Goal: Navigation & Orientation: Find specific page/section

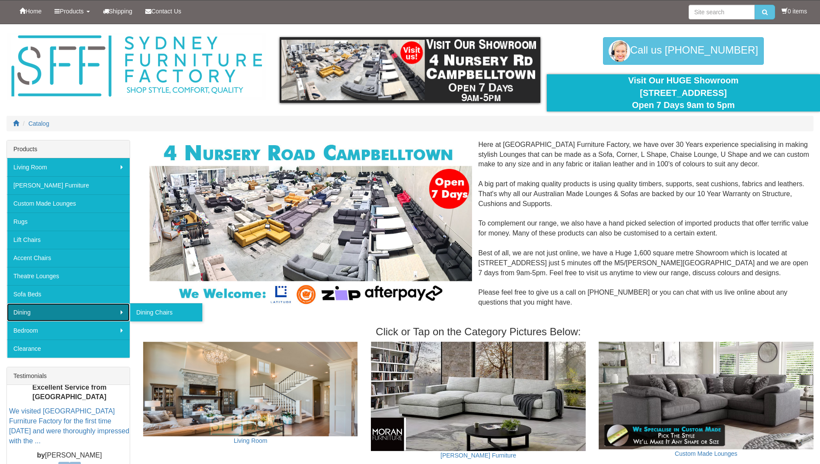
click at [66, 315] on link "Dining" at bounding box center [68, 312] width 123 height 18
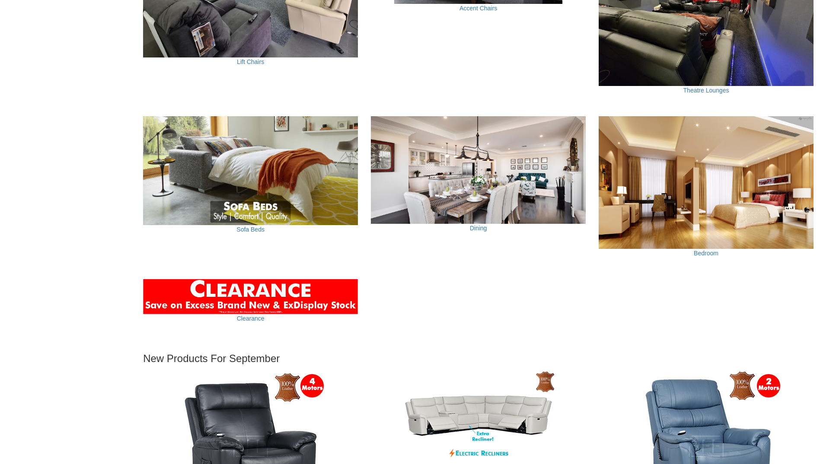
scroll to position [648, 0]
click at [483, 227] on link "Dining" at bounding box center [478, 227] width 17 height 7
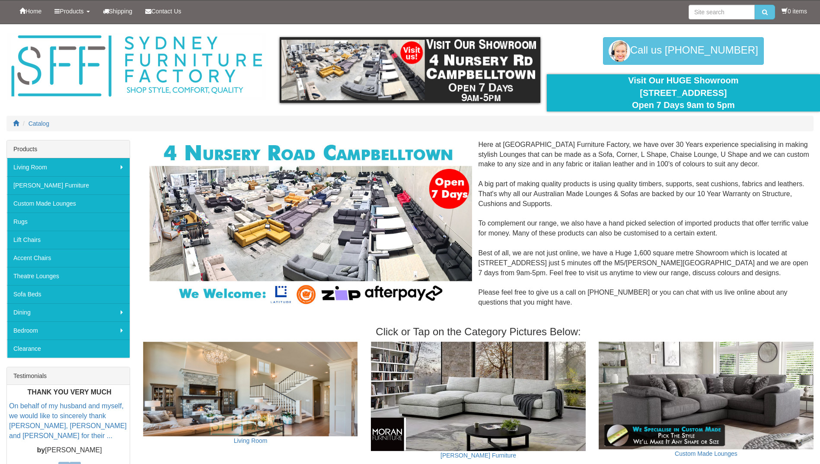
scroll to position [648, 0]
